Goal: Transaction & Acquisition: Obtain resource

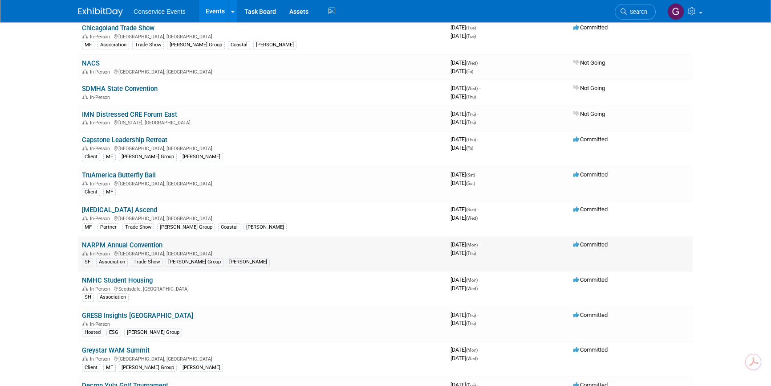
scroll to position [971, 0]
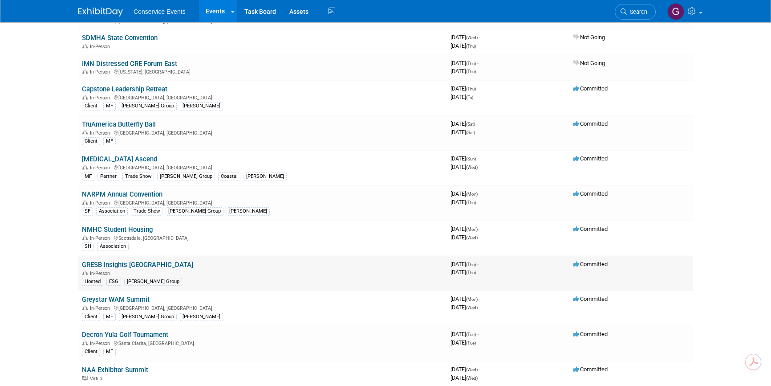
click at [138, 260] on link "GRESB Insights [GEOGRAPHIC_DATA]" at bounding box center [137, 264] width 111 height 8
click at [129, 295] on link "Greystar WAM Summit" at bounding box center [116, 299] width 68 height 8
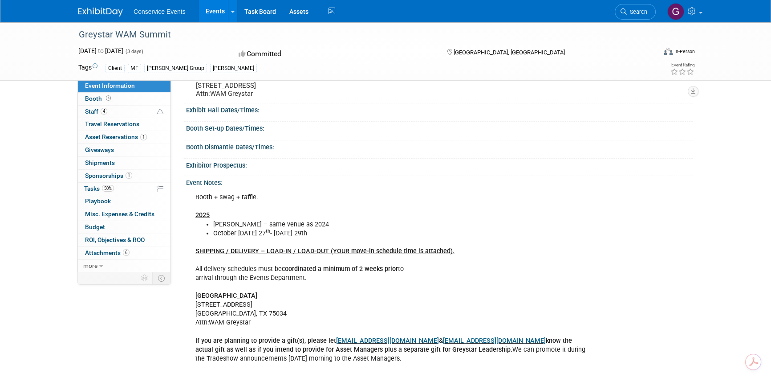
scroll to position [81, 0]
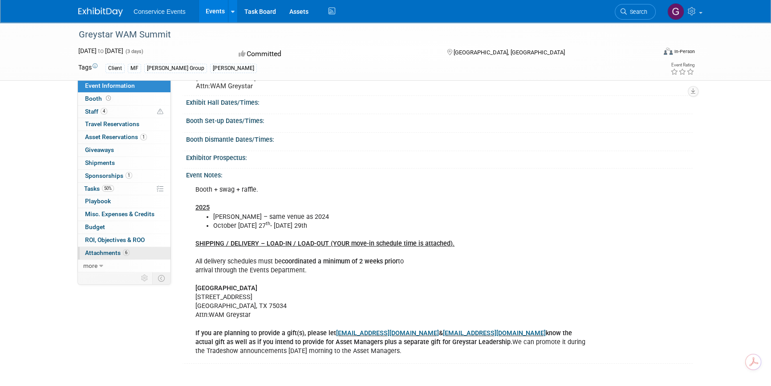
click at [98, 251] on span "Attachments 6" at bounding box center [107, 252] width 45 height 7
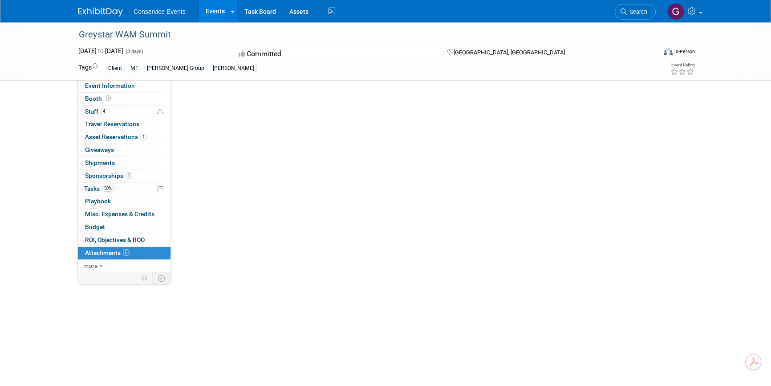
scroll to position [0, 0]
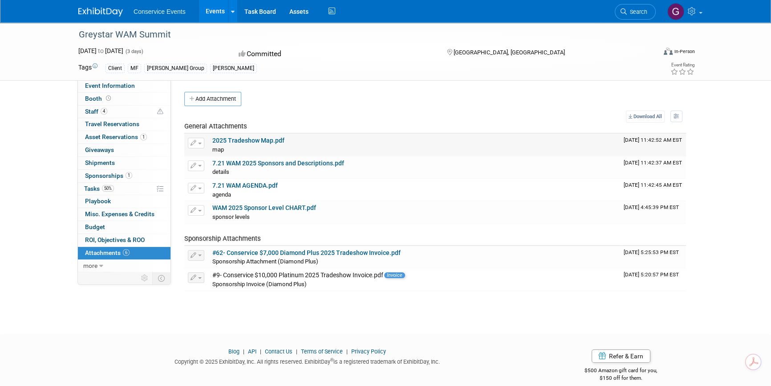
click at [254, 139] on link "2025 Tradeshow Map.pdf" at bounding box center [248, 140] width 72 height 7
click at [245, 161] on link "7.21 WAM 2025 Sponsors and Descriptions.pdf" at bounding box center [278, 162] width 132 height 7
click at [247, 183] on link "7.21 WAM AGENDA.pdf" at bounding box center [244, 185] width 65 height 7
click at [120, 88] on span "Event Information" at bounding box center [110, 85] width 50 height 7
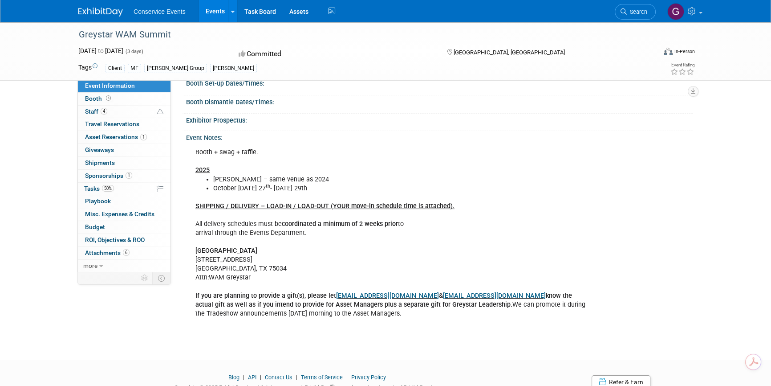
scroll to position [121, 0]
